Goal: Transaction & Acquisition: Purchase product/service

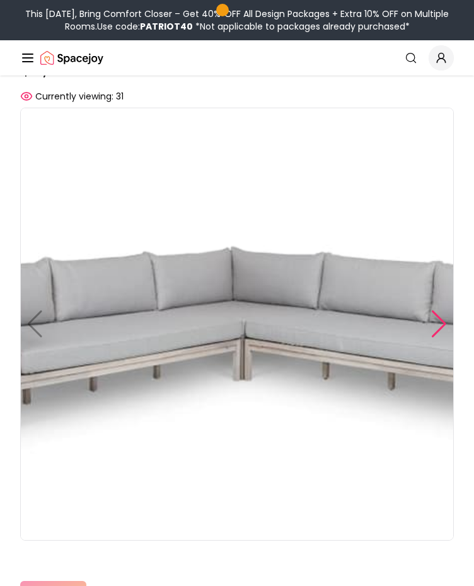
click at [432, 326] on div at bounding box center [438, 324] width 17 height 28
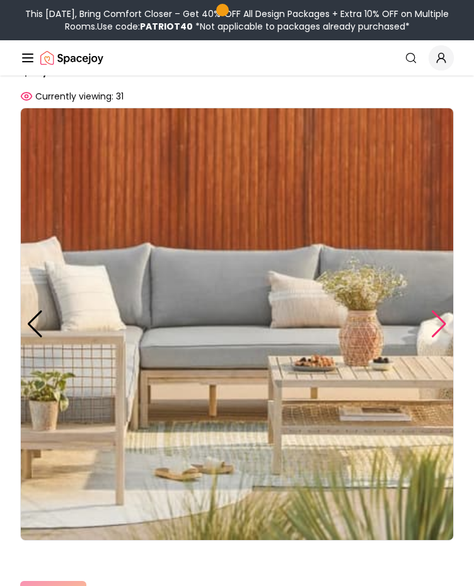
click at [432, 326] on div at bounding box center [438, 324] width 17 height 28
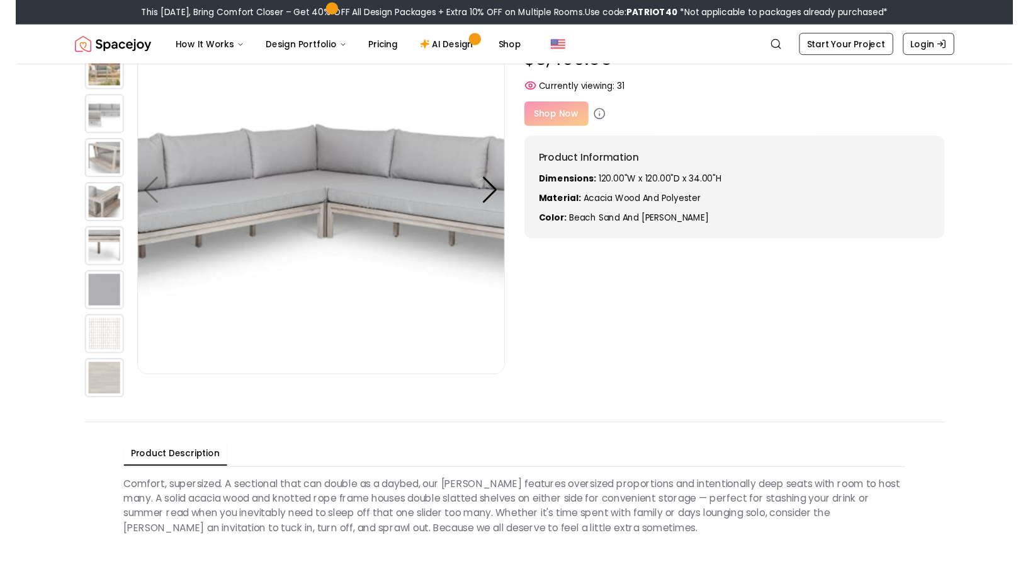
scroll to position [79, 0]
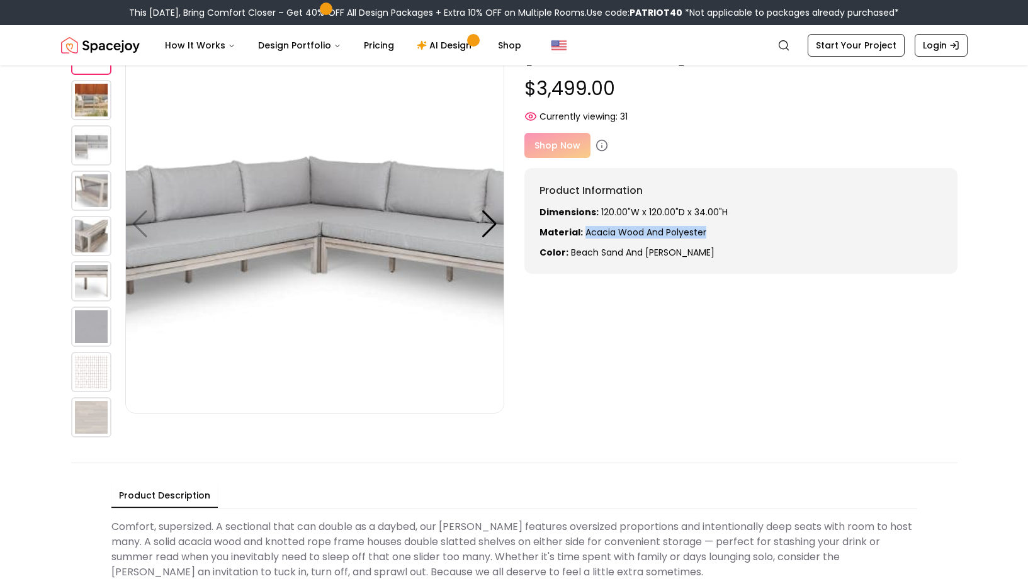
drag, startPoint x: 711, startPoint y: 232, endPoint x: 585, endPoint y: 236, distance: 126.0
click at [473, 236] on p "Material: acacia wood and polyester" at bounding box center [741, 232] width 403 height 13
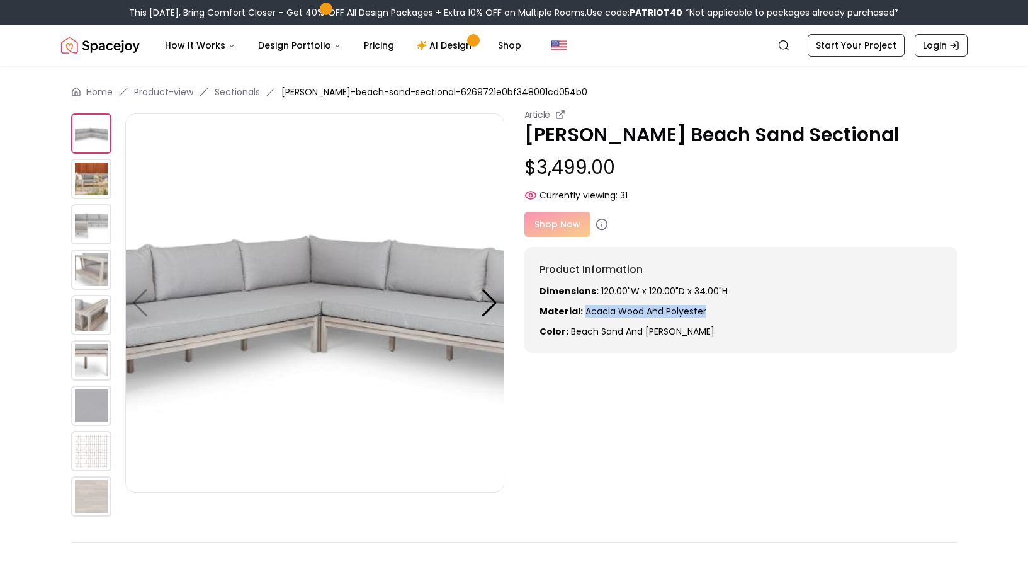
scroll to position [0, 0]
click at [473, 218] on div "Shop Now" at bounding box center [741, 224] width 433 height 25
click at [473, 238] on div "Article Callais Beach Sand Sectional $3,499.00 Currently viewing: 31 Shop Now P…" at bounding box center [741, 230] width 433 height 244
click at [473, 232] on div "Shop Now" at bounding box center [741, 224] width 433 height 25
click at [232, 86] on link "Sectionals" at bounding box center [237, 92] width 45 height 13
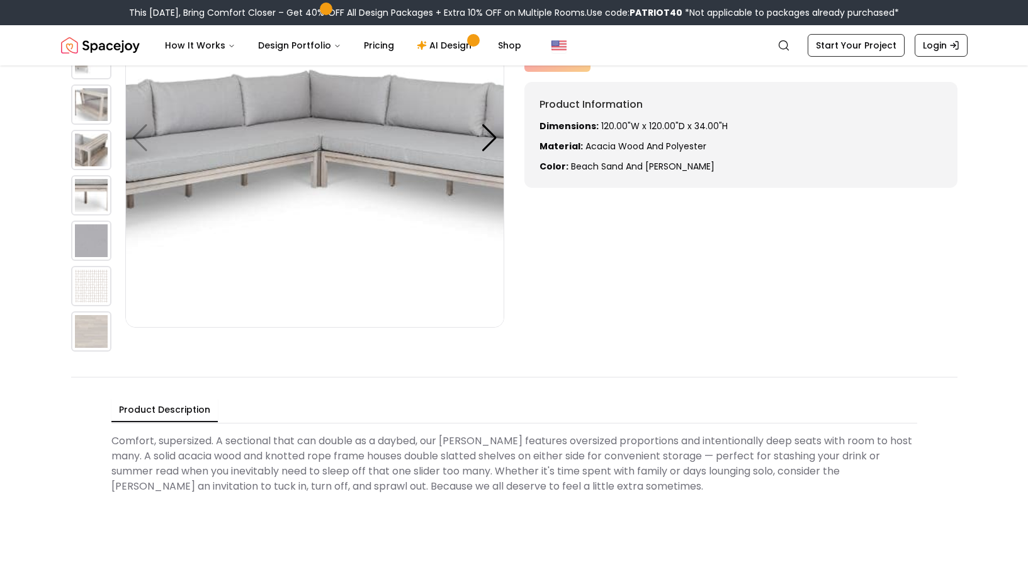
scroll to position [160, 0]
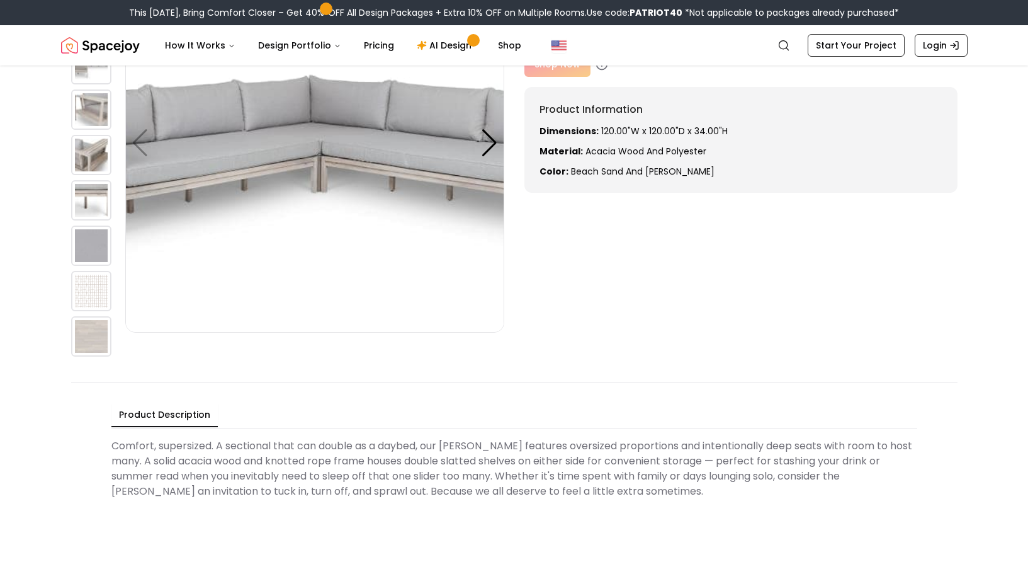
click at [108, 334] on img at bounding box center [91, 336] width 40 height 40
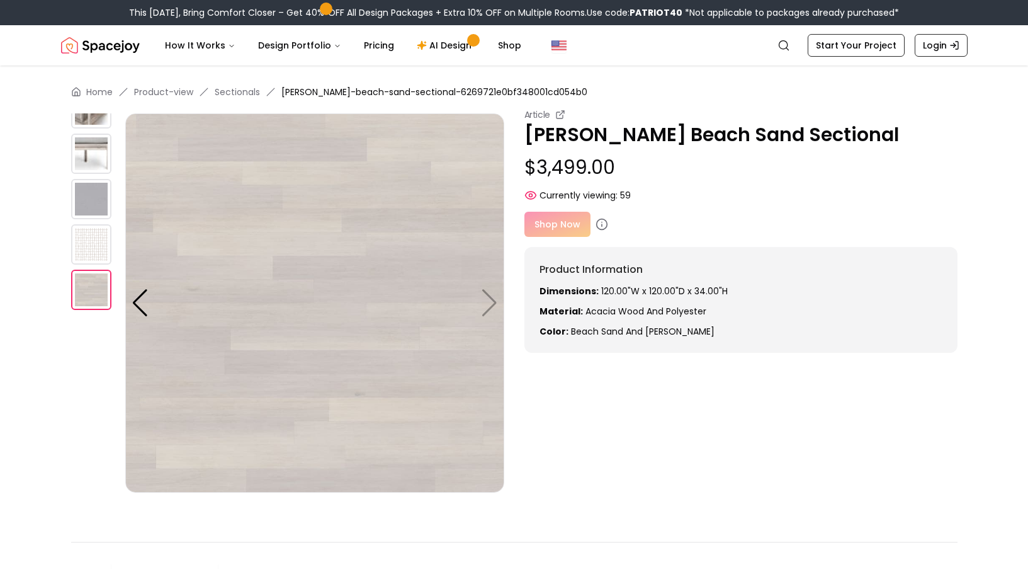
scroll to position [0, 0]
click at [88, 240] on img at bounding box center [91, 244] width 40 height 40
click at [88, 198] on img at bounding box center [91, 199] width 40 height 40
click at [88, 155] on img at bounding box center [91, 153] width 40 height 40
click at [484, 312] on img at bounding box center [314, 302] width 379 height 379
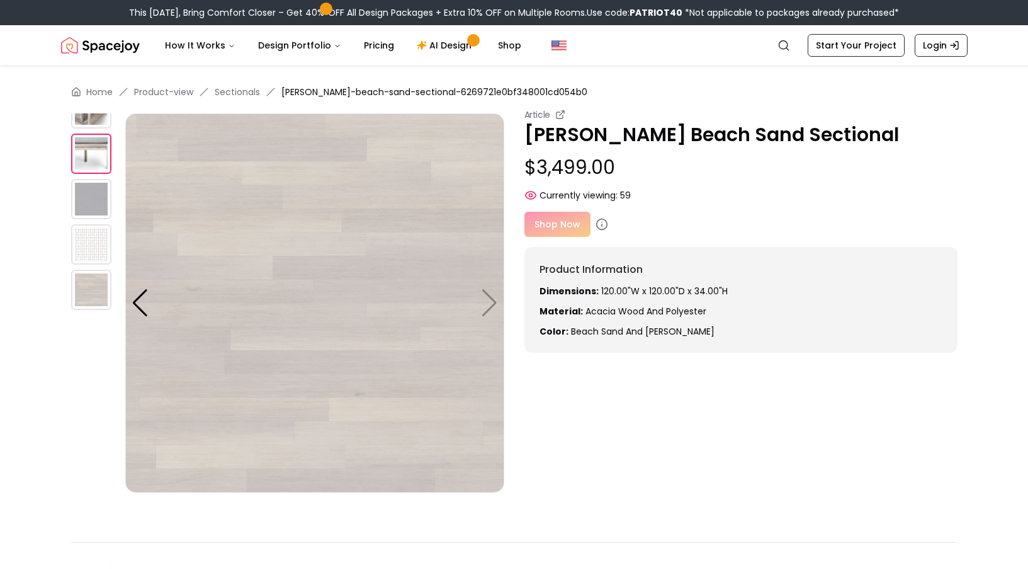
click at [484, 310] on img at bounding box center [314, 302] width 379 height 379
